Goal: Task Accomplishment & Management: Use online tool/utility

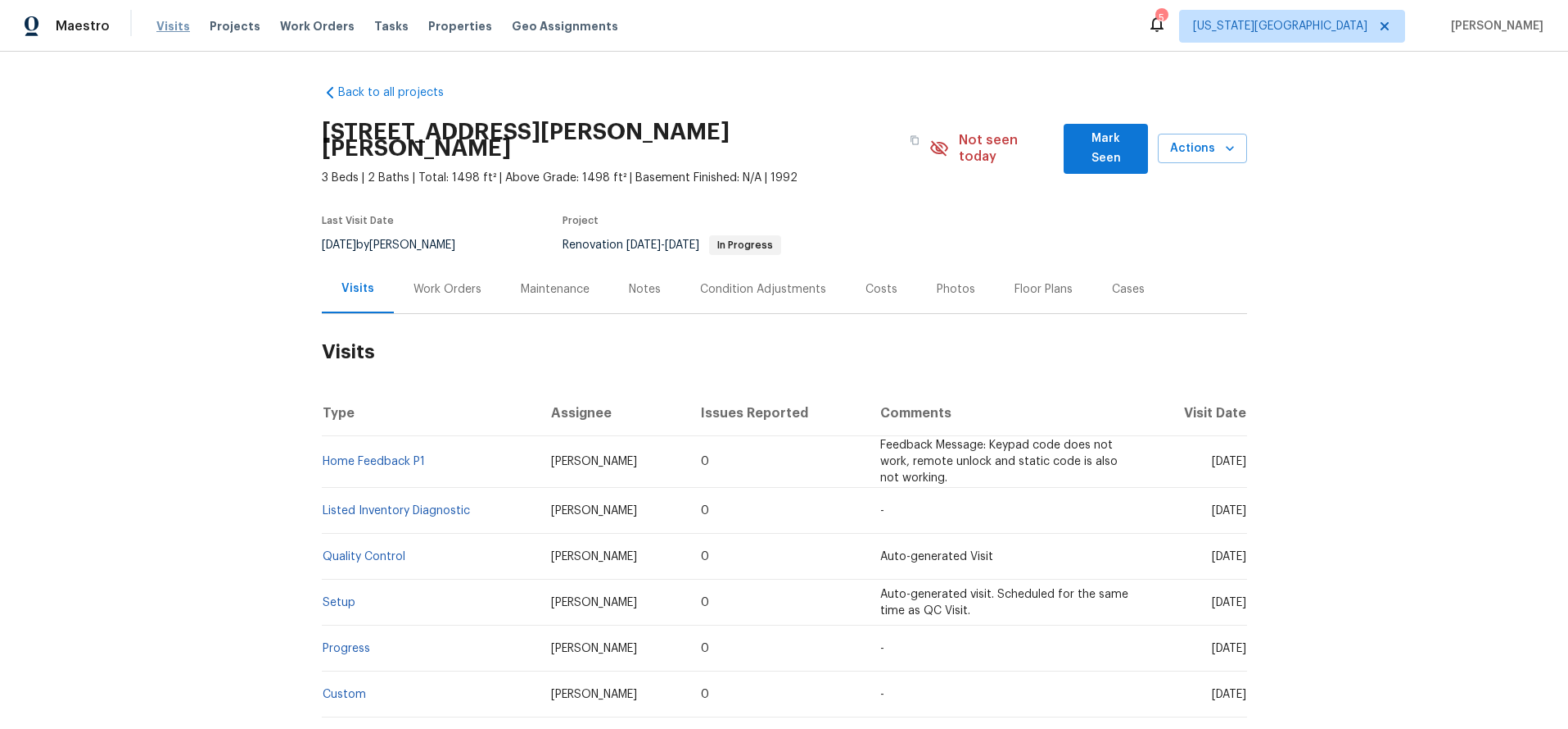
click at [170, 30] on span "Visits" at bounding box center [174, 26] width 33 height 17
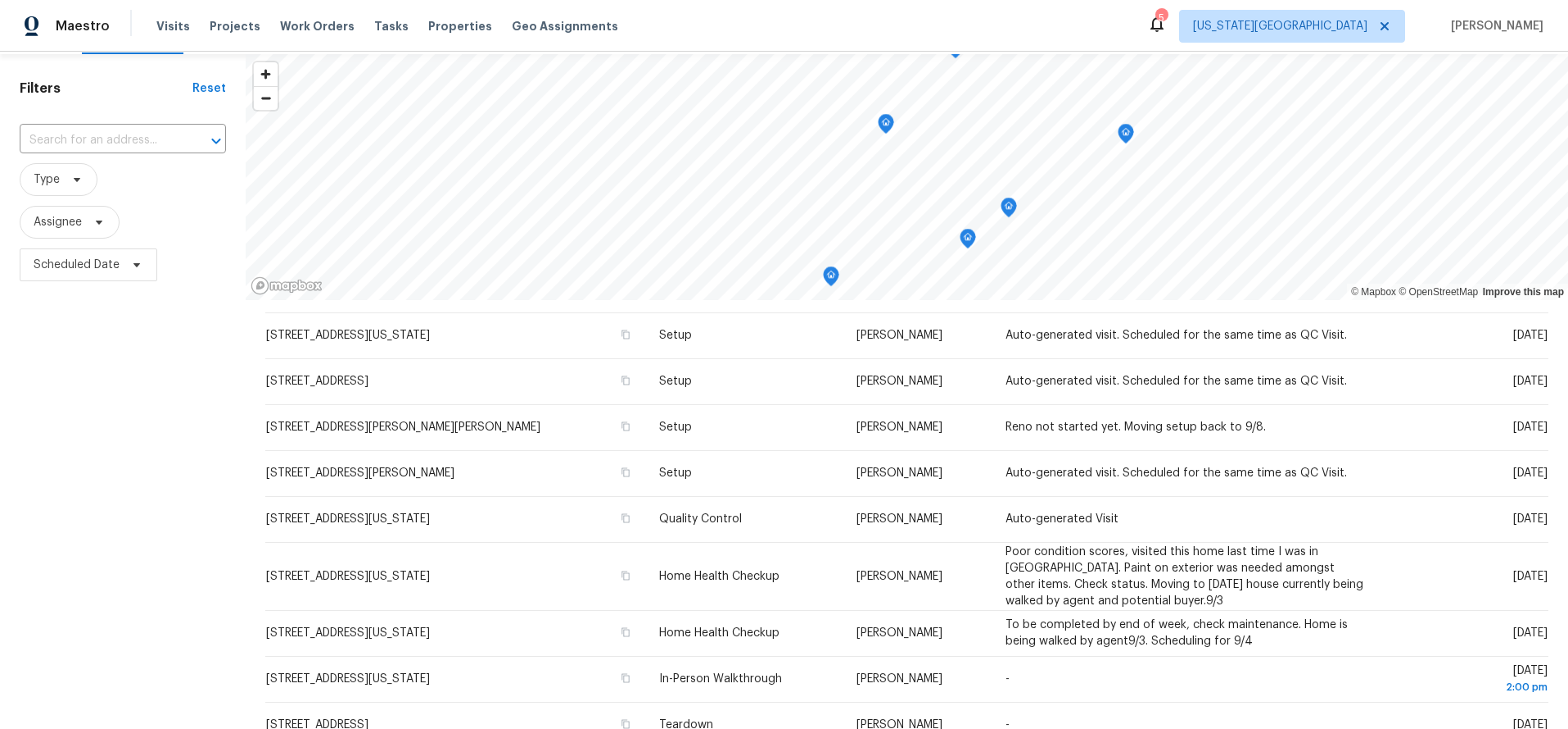
scroll to position [48, 0]
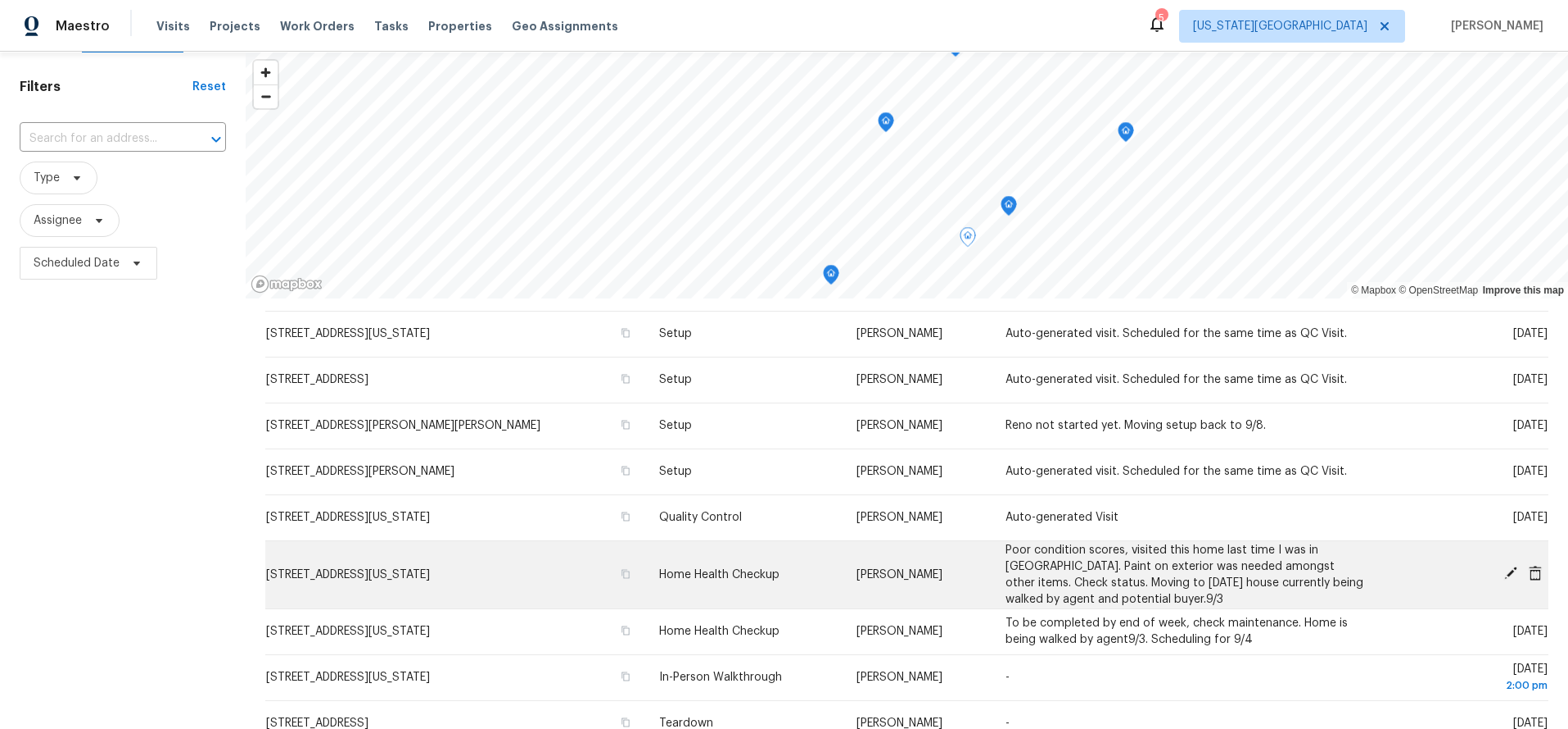
click at [663, 584] on td "Home Health Checkup" at bounding box center [745, 573] width 198 height 68
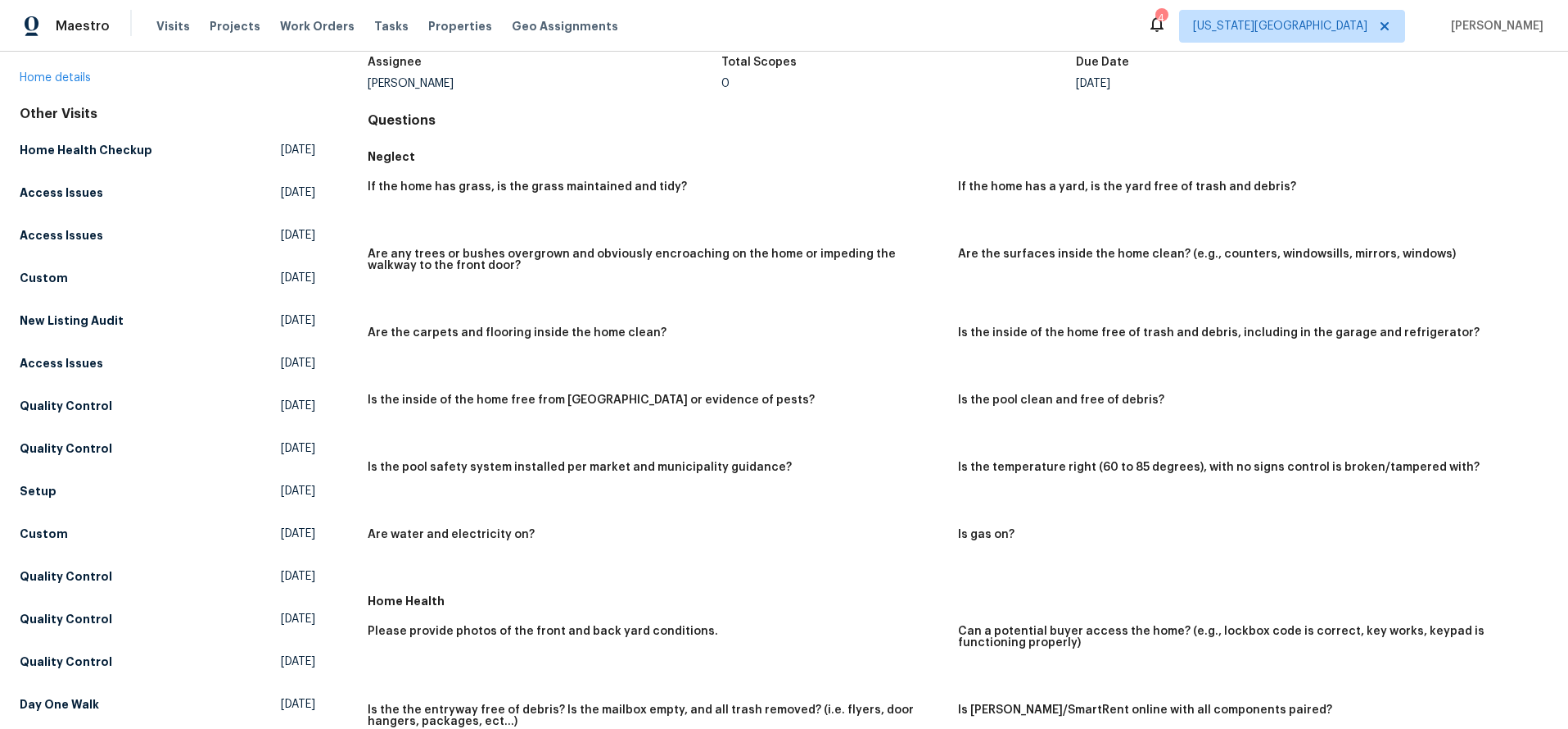
scroll to position [86, 0]
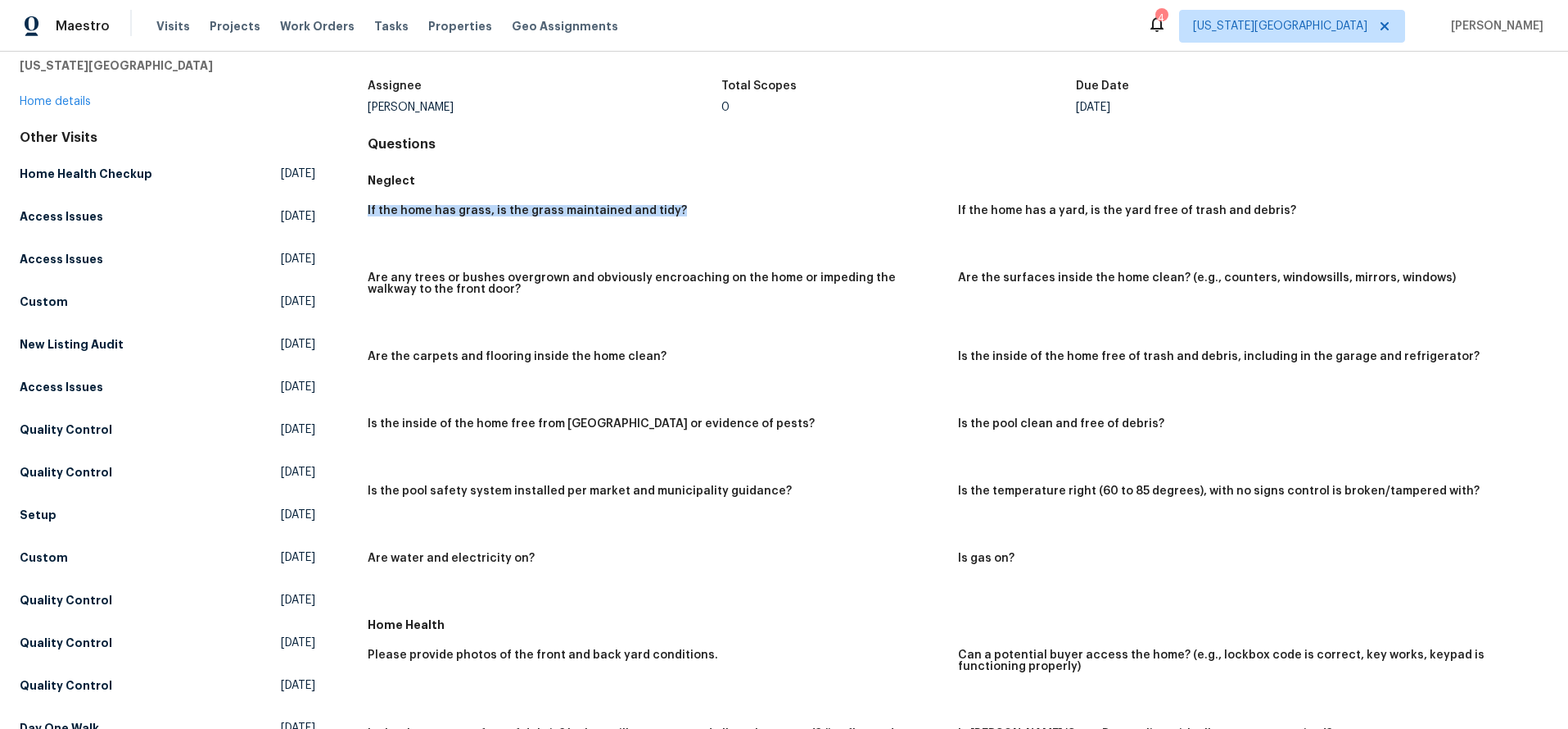
drag, startPoint x: 366, startPoint y: 211, endPoint x: 667, endPoint y: 222, distance: 301.2
click at [667, 222] on div "All visits 13201 E 53rd St Kansas City, MO 64133 Home details Other Visits Home…" at bounding box center [784, 696] width 1529 height 1395
copy h5 "If the home has grass, is the grass maintained and tidy?"
click at [575, 286] on h5 "Are any trees or bushes overgrown and obviously encroaching on the home or impe…" at bounding box center [656, 283] width 578 height 23
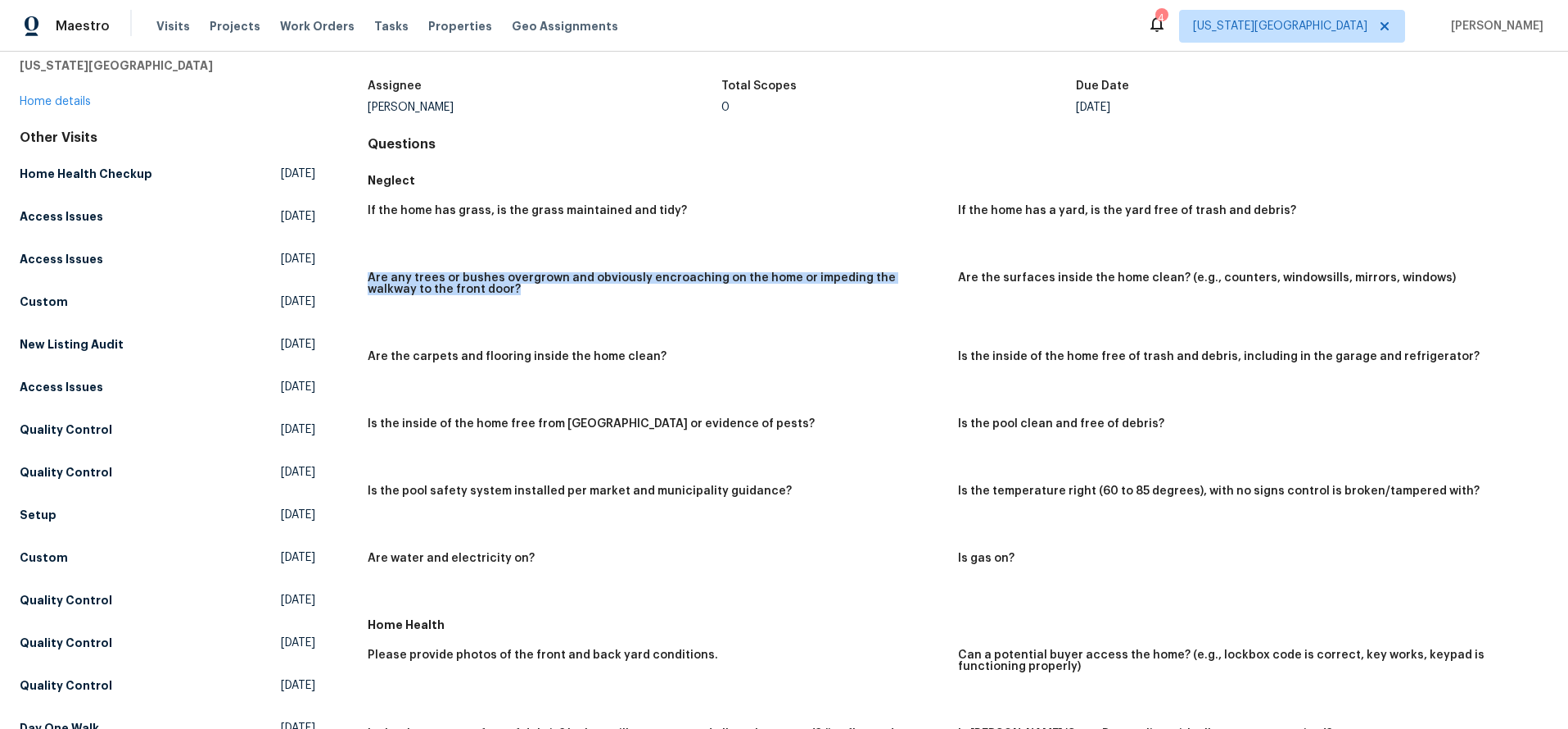
drag, startPoint x: 368, startPoint y: 279, endPoint x: 449, endPoint y: 291, distance: 81.9
click at [449, 291] on h5 "Are any trees or bushes overgrown and obviously encroaching on the home or impe…" at bounding box center [656, 283] width 578 height 23
copy h5 "Are any trees or bushes overgrown and obviously encroaching on the home or impe…"
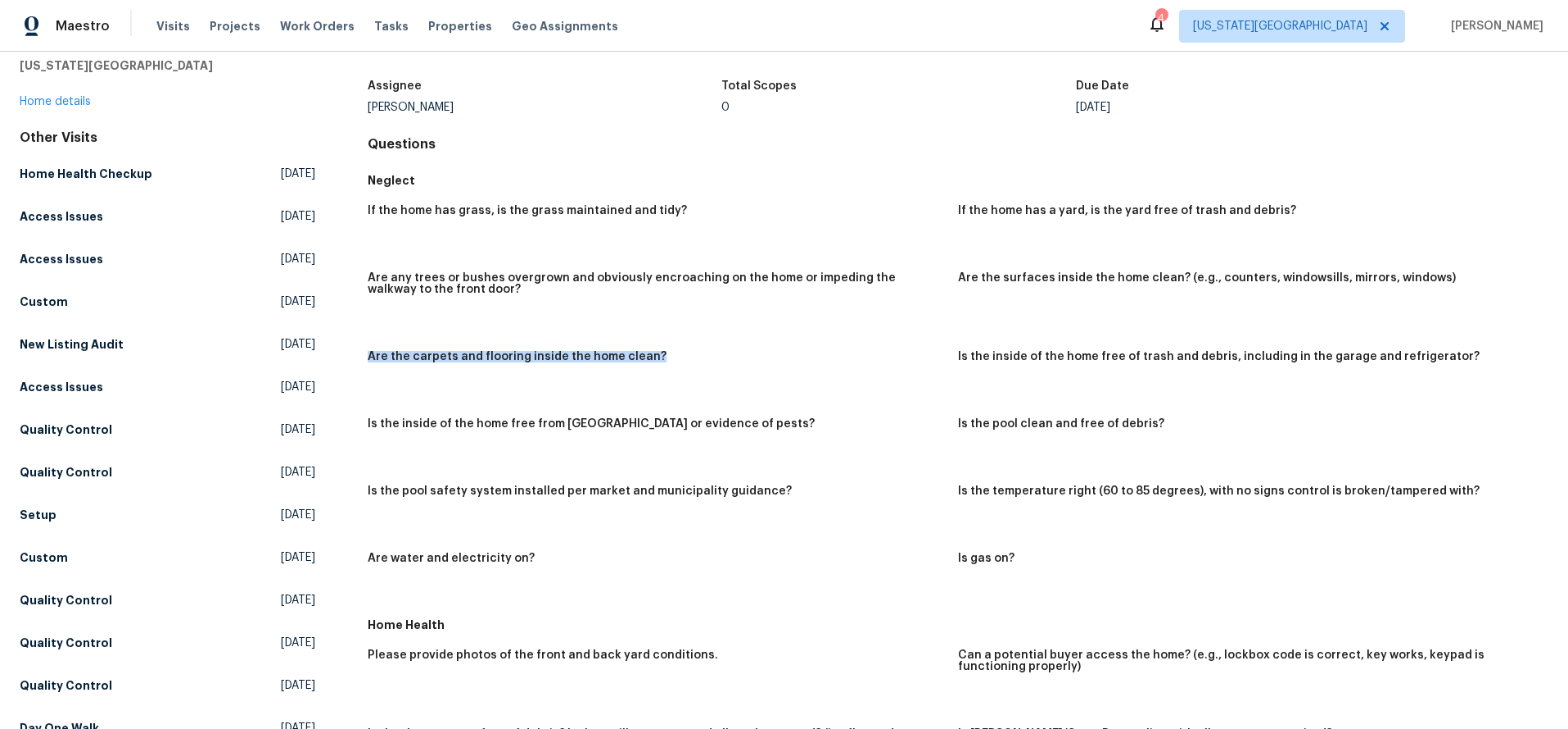
drag, startPoint x: 369, startPoint y: 357, endPoint x: 659, endPoint y: 359, distance: 290.0
click at [659, 359] on div "Are the carpets and flooring inside the home clean?" at bounding box center [656, 361] width 578 height 22
copy h5 "Are the carpets and flooring inside the home clean?"
drag, startPoint x: 957, startPoint y: 277, endPoint x: 1371, endPoint y: 284, distance: 414.1
click at [1371, 284] on div "Are the surfaces inside the home clean? (e.g., counters, windowsills, mirrors, …" at bounding box center [1246, 283] width 578 height 22
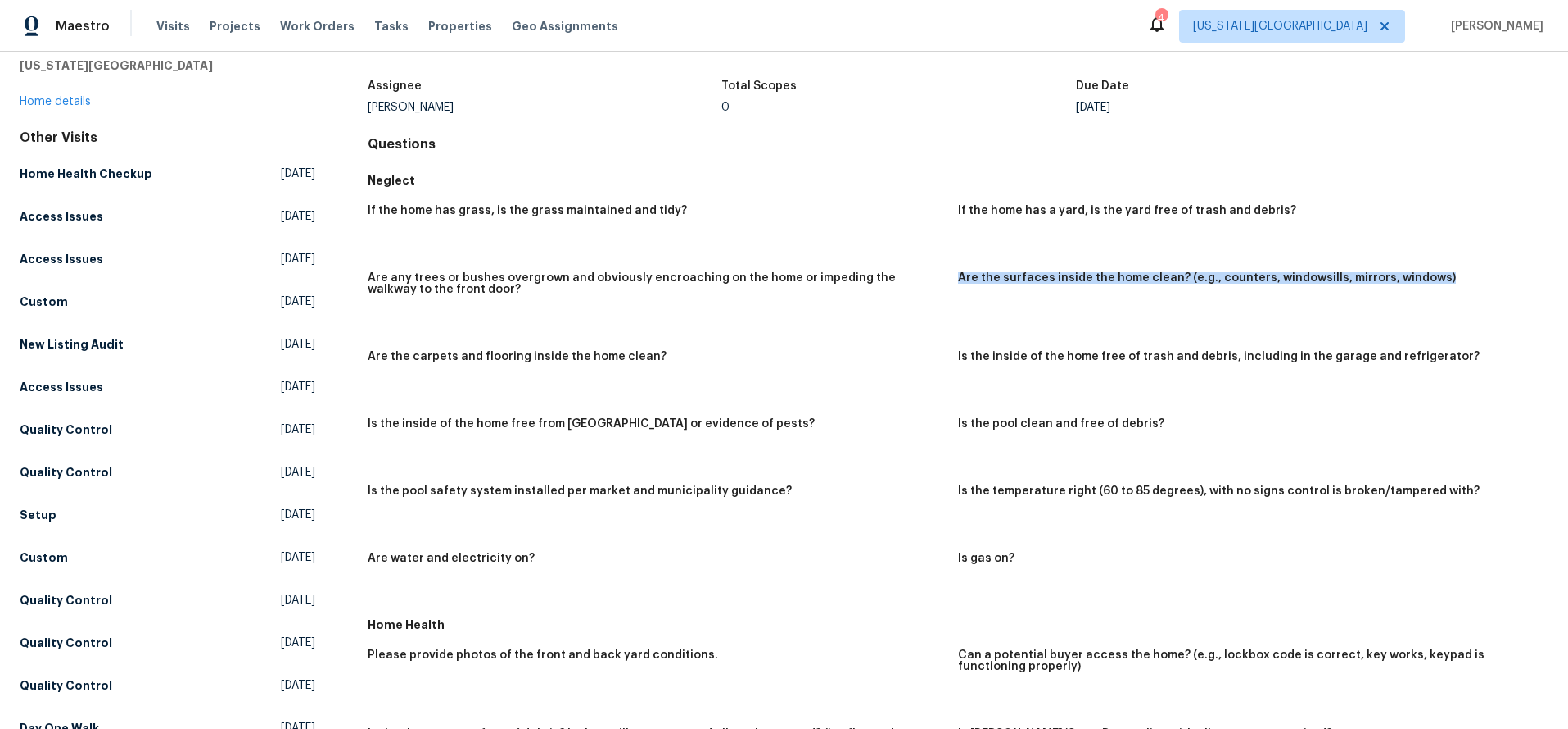
drag, startPoint x: 960, startPoint y: 280, endPoint x: 1434, endPoint y: 281, distance: 474.0
click at [1434, 281] on div "Are the surfaces inside the home clean? (e.g., counters, windowsills, mirrors, …" at bounding box center [1246, 283] width 578 height 22
copy h5 "Are the surfaces inside the home clean? (e.g., counters, windowsills, mirrors, …"
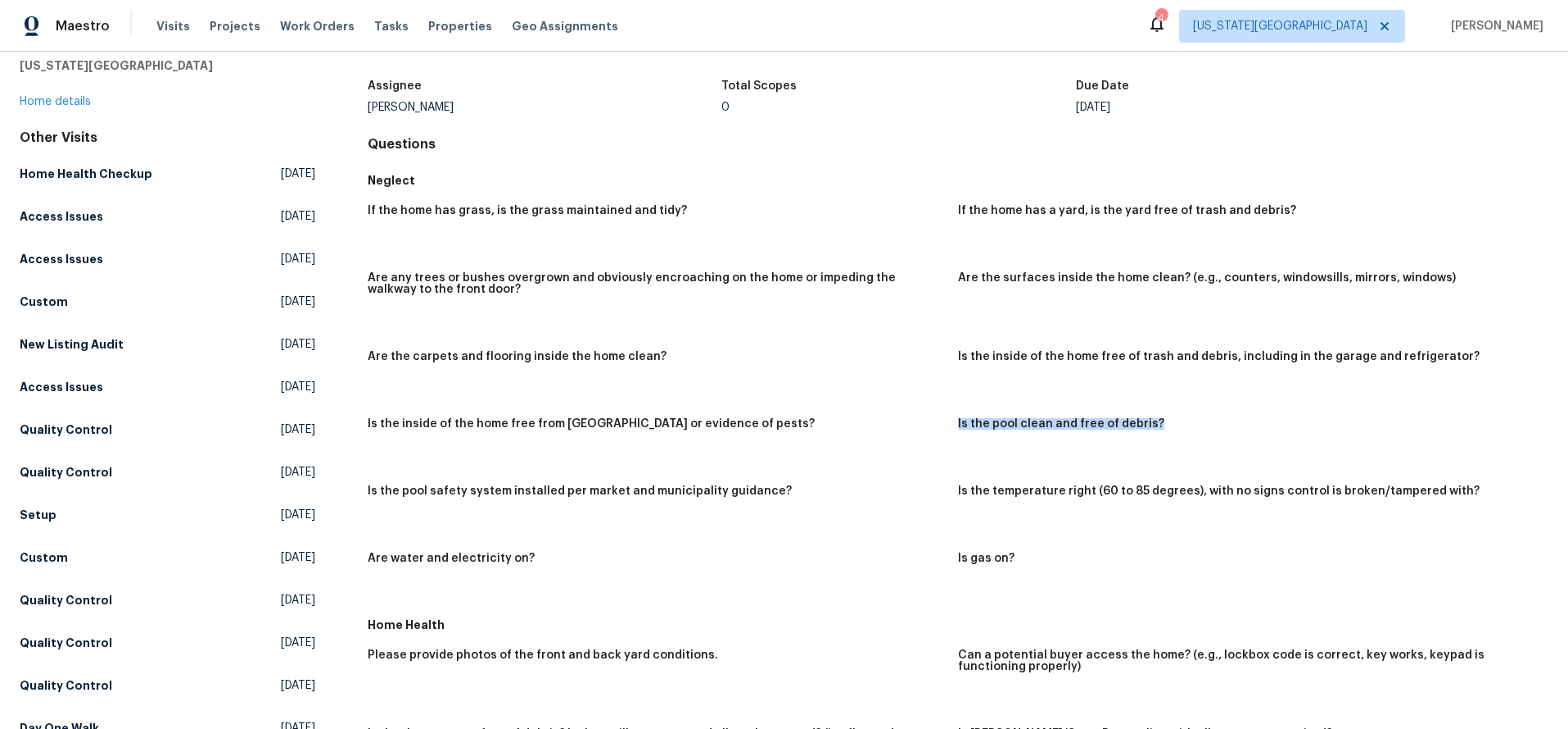
drag, startPoint x: 958, startPoint y: 425, endPoint x: 1172, endPoint y: 427, distance: 214.0
click at [1172, 427] on div "Is the pool clean and free of debris?" at bounding box center [1246, 429] width 578 height 22
copy h5 "Is the pool clean and free of debris?"
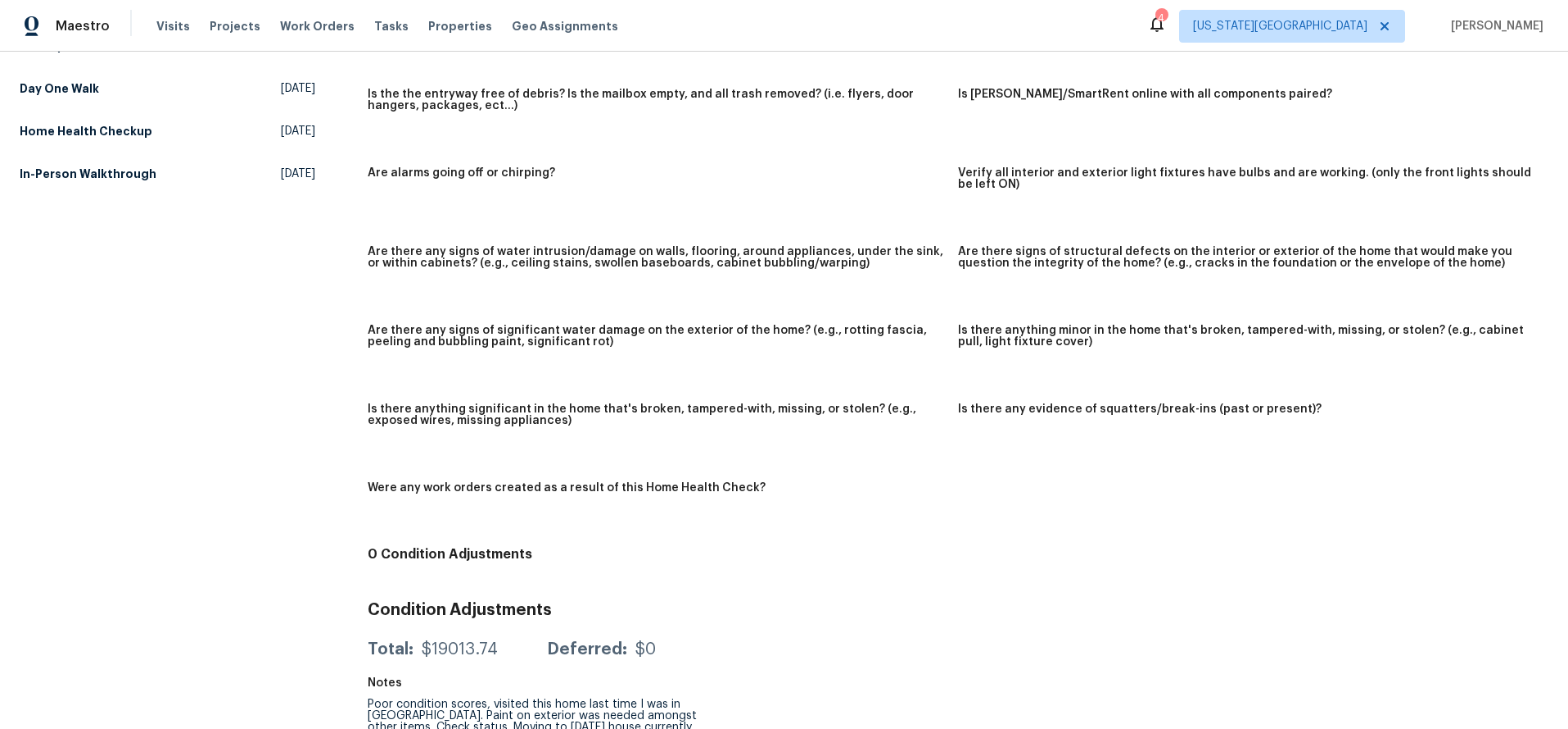
scroll to position [751, 0]
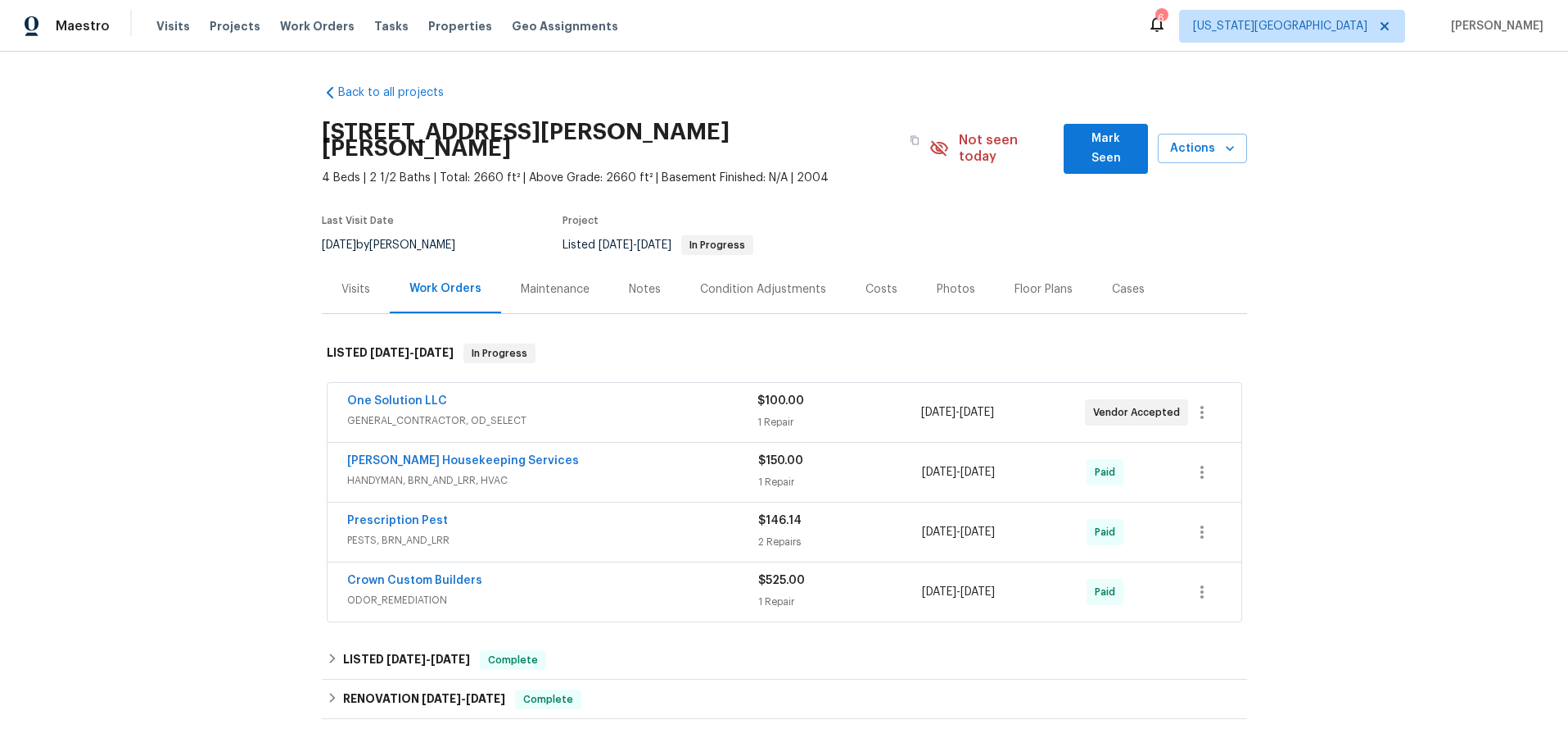
scroll to position [82, 0]
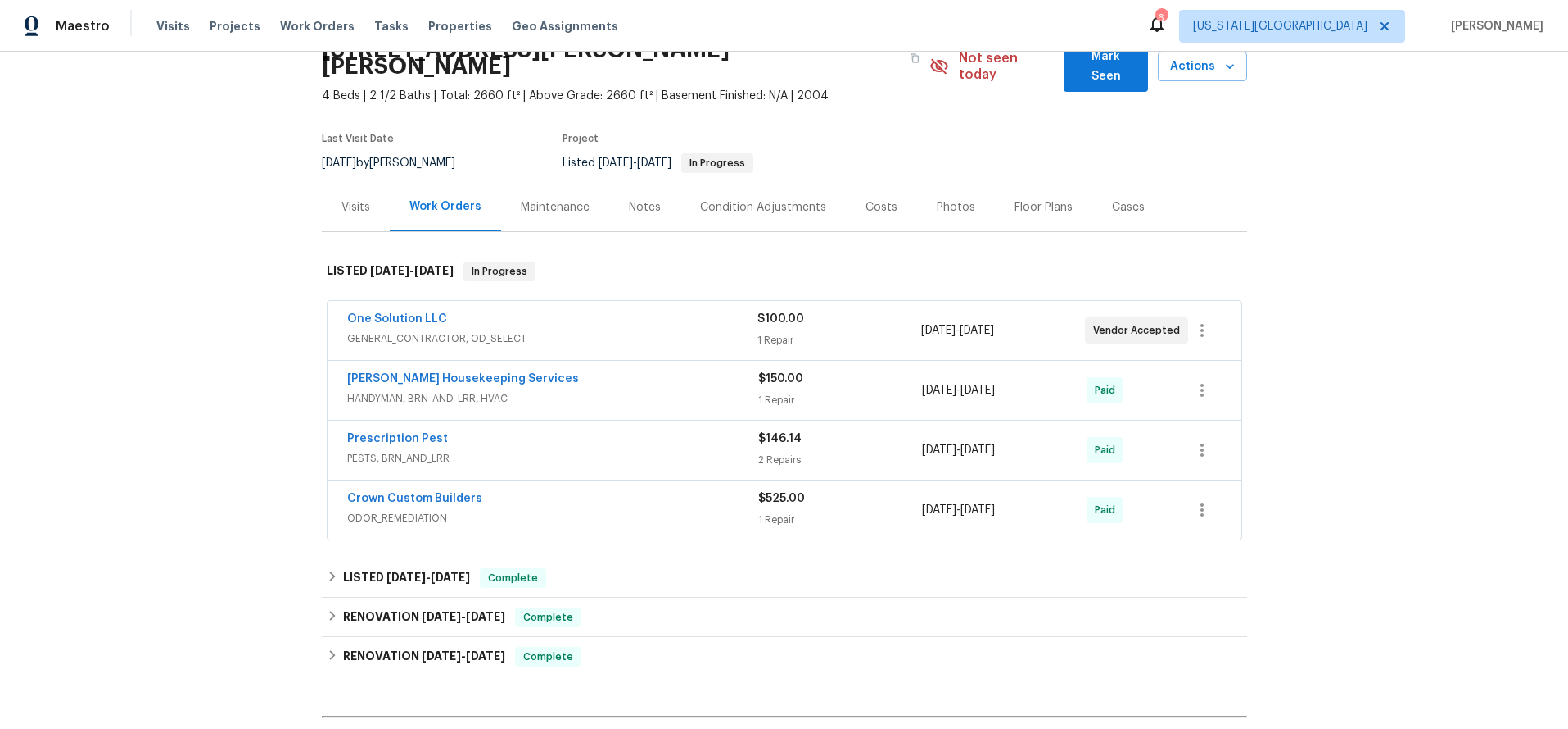
click at [336, 201] on div "Visits" at bounding box center [355, 206] width 68 height 48
